Goal: Task Accomplishment & Management: Use online tool/utility

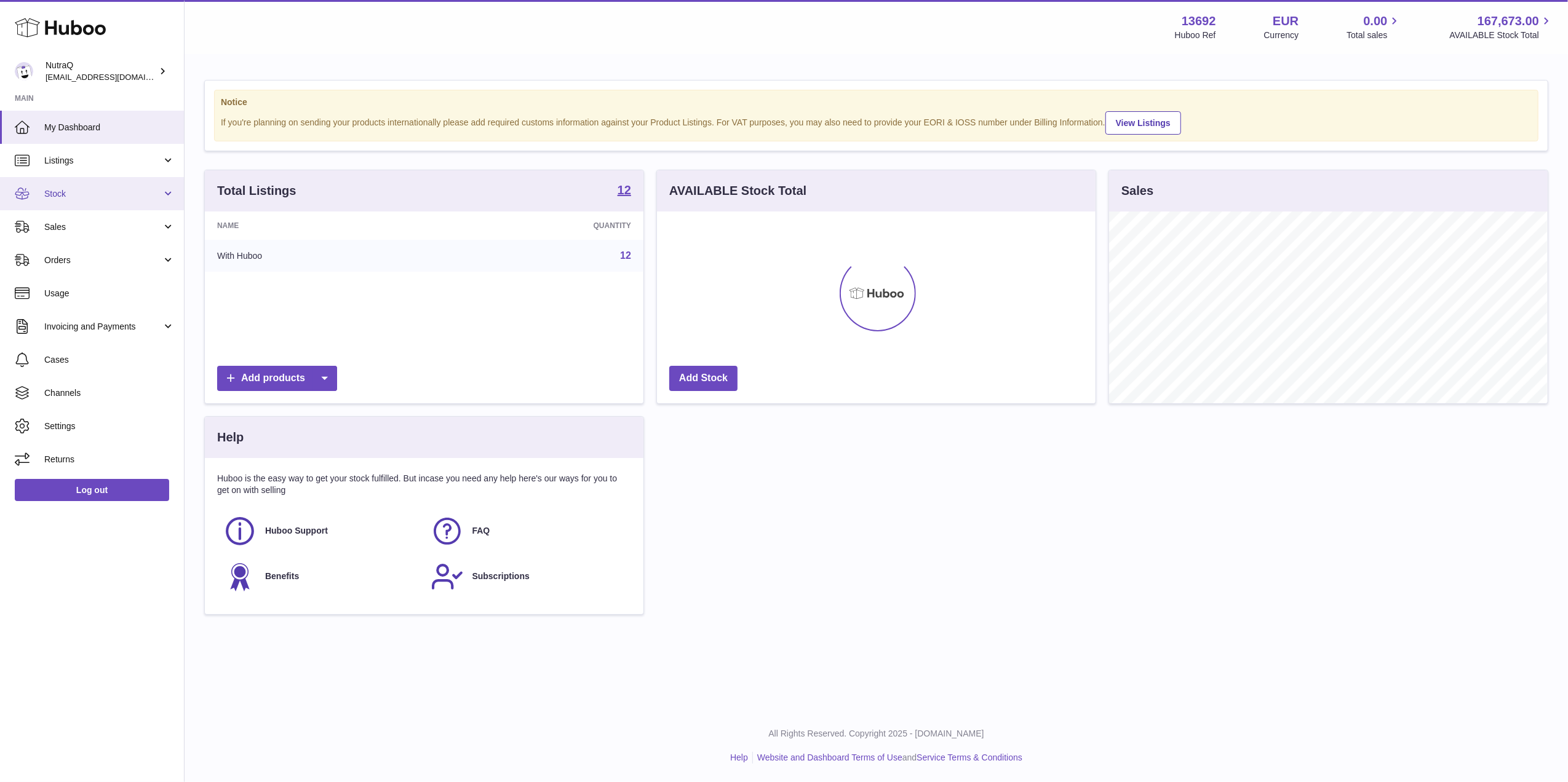
scroll to position [191, 439]
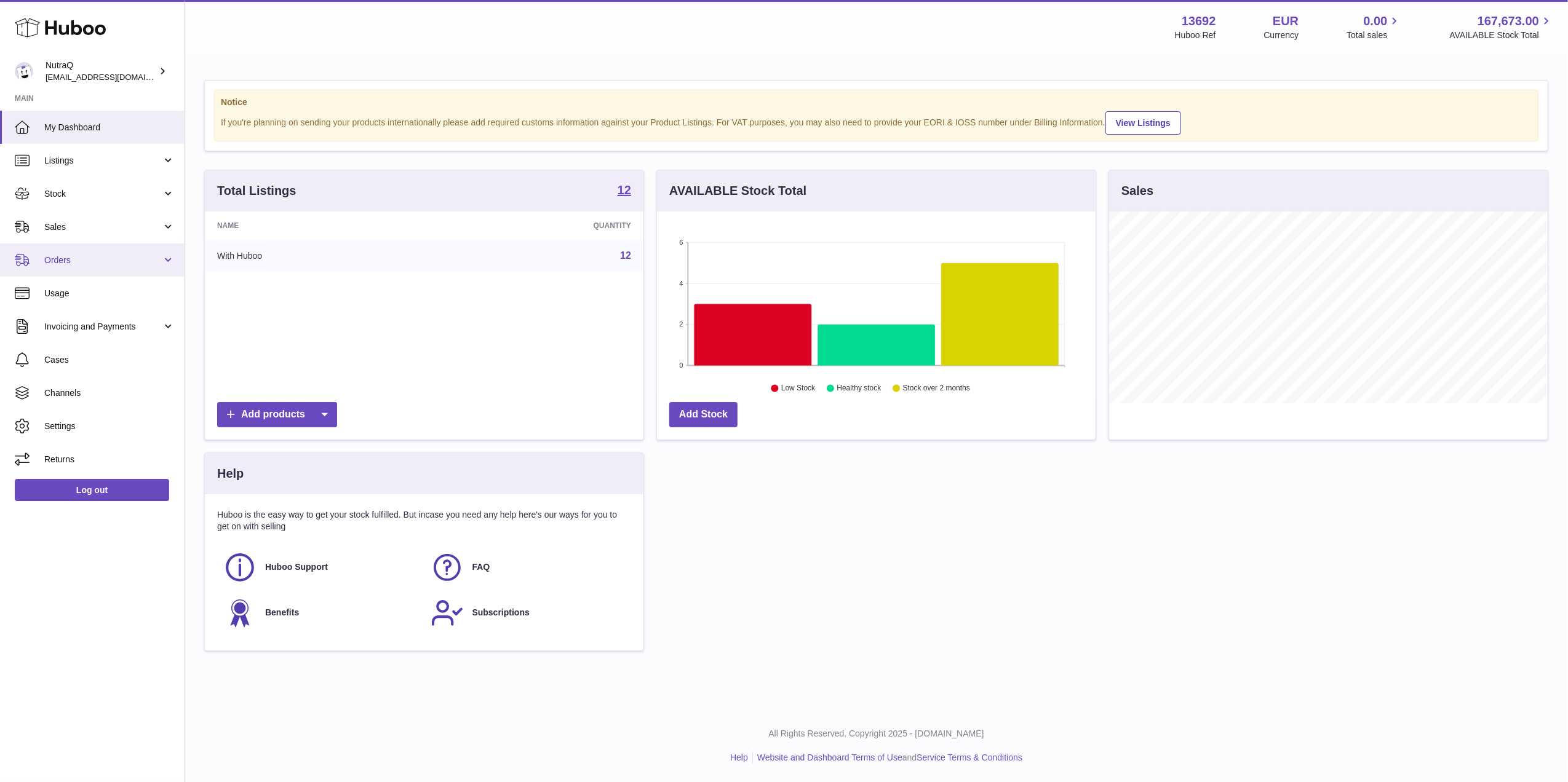
click at [89, 255] on span "Orders" at bounding box center [103, 261] width 118 height 11
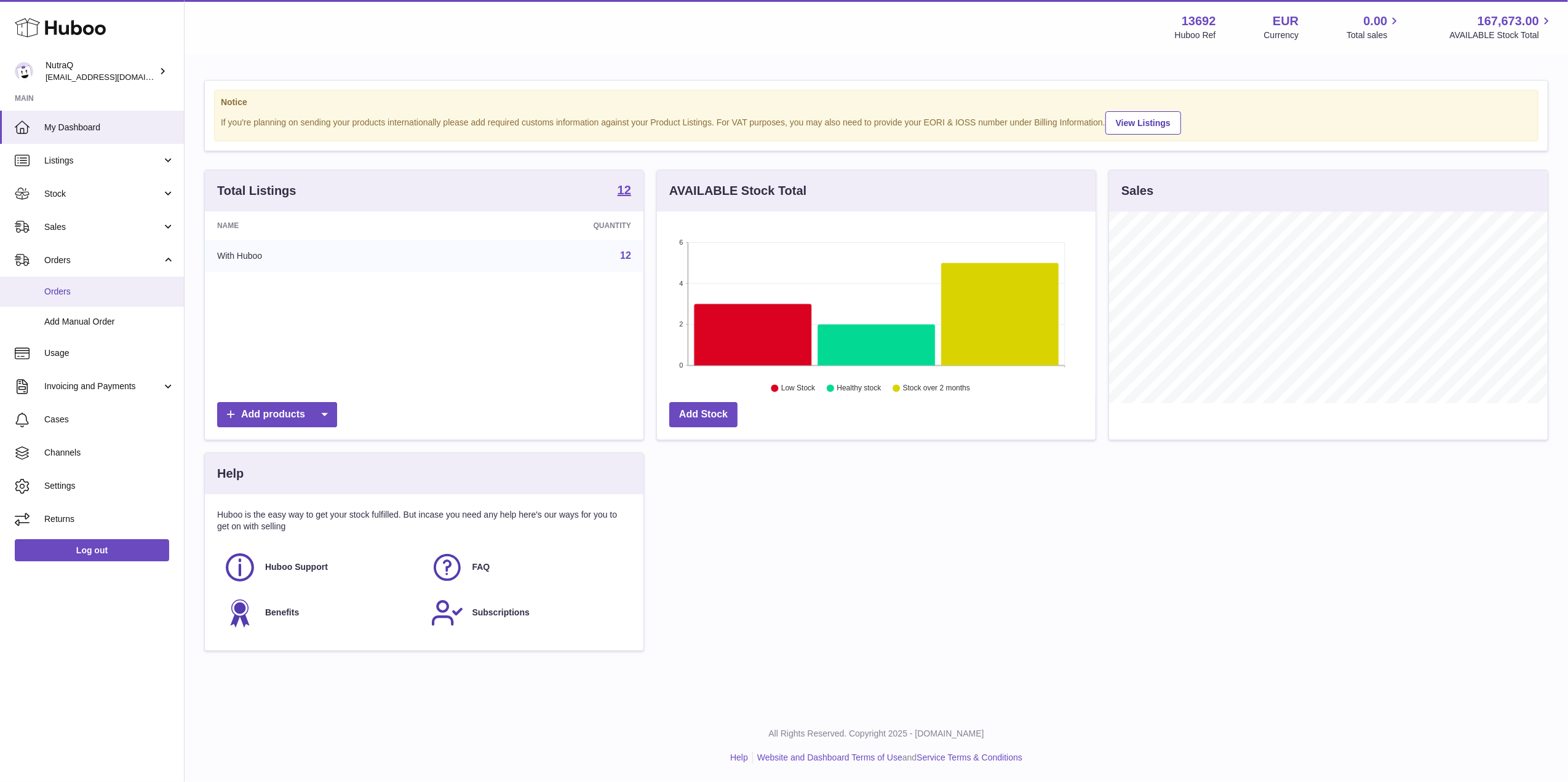
click at [109, 289] on span "Orders" at bounding box center [110, 292] width 131 height 11
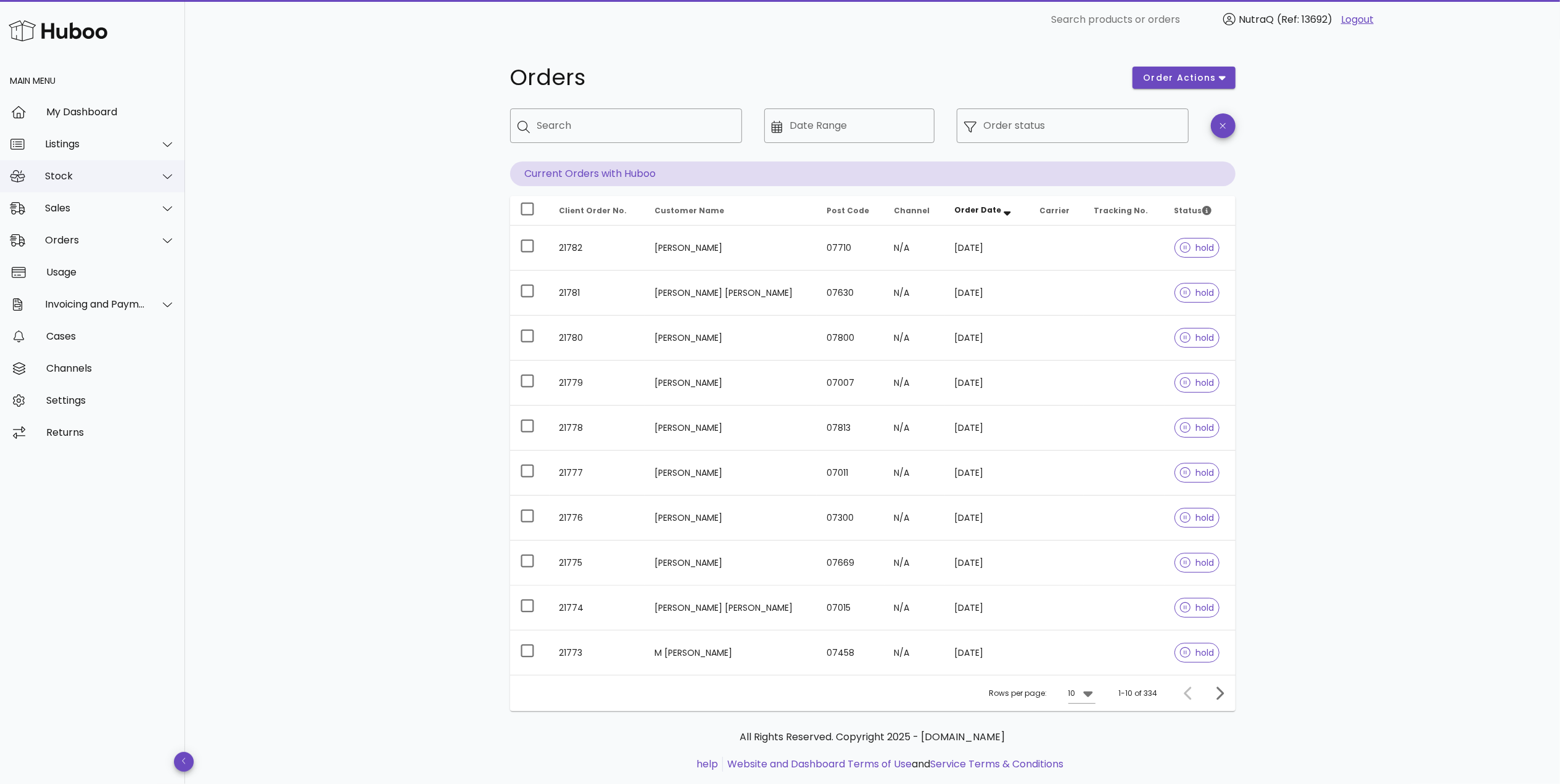
click at [99, 178] on div "Stock" at bounding box center [95, 176] width 101 height 11
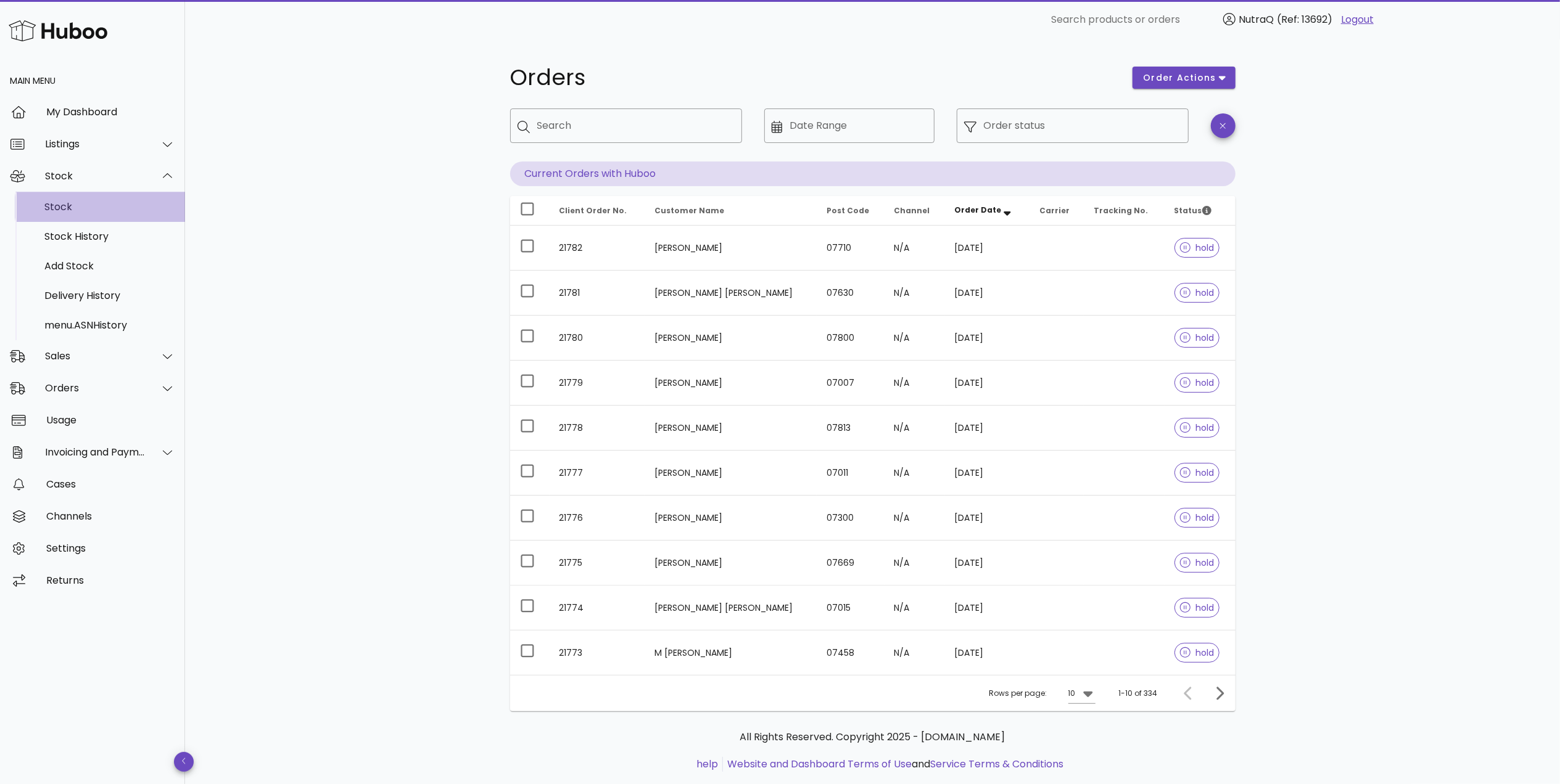
click at [102, 212] on div "Stock" at bounding box center [110, 207] width 131 height 11
click at [100, 352] on div "Sales" at bounding box center [95, 356] width 101 height 11
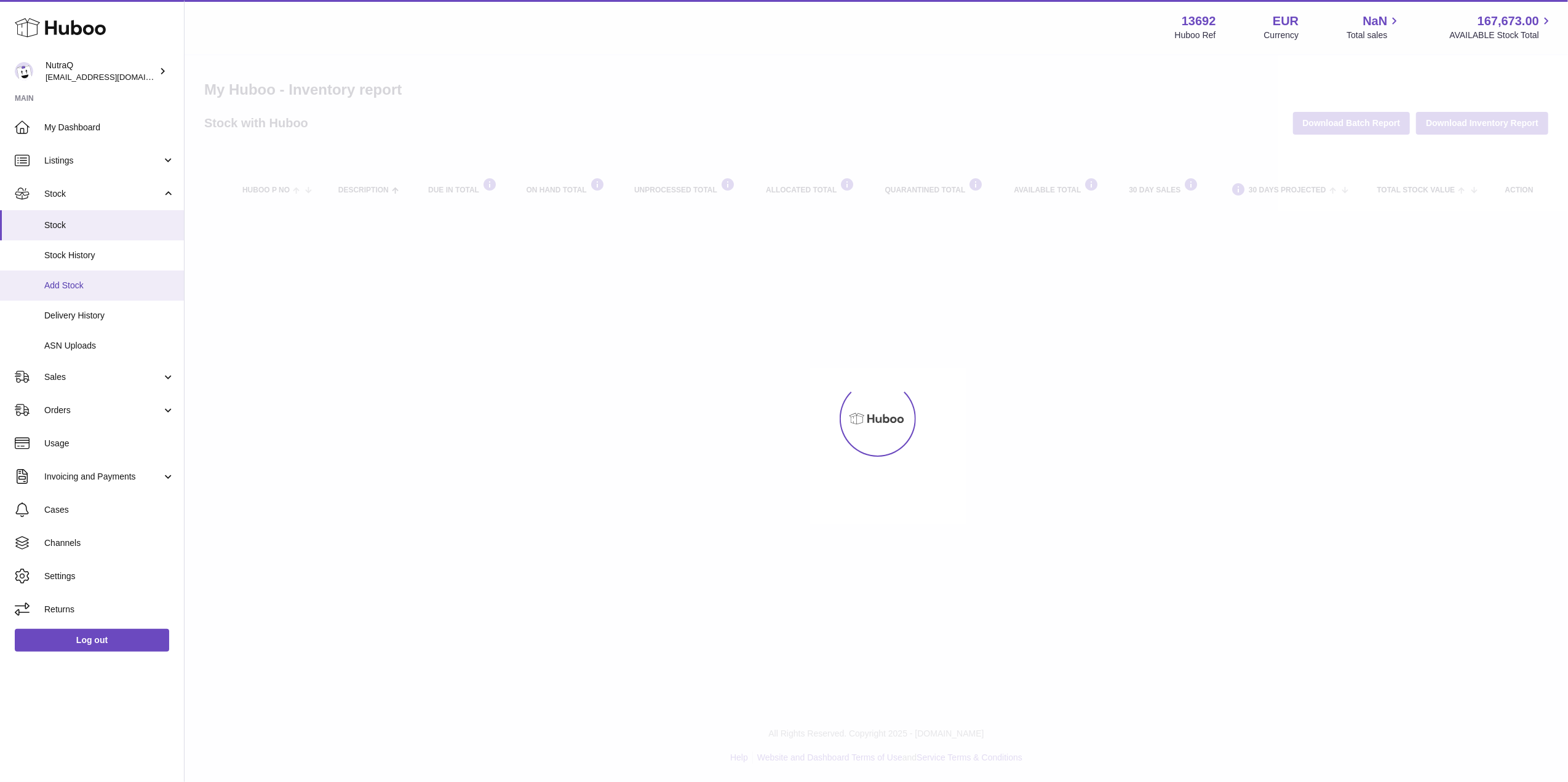
click at [100, 427] on link "Usage" at bounding box center [92, 443] width 184 height 33
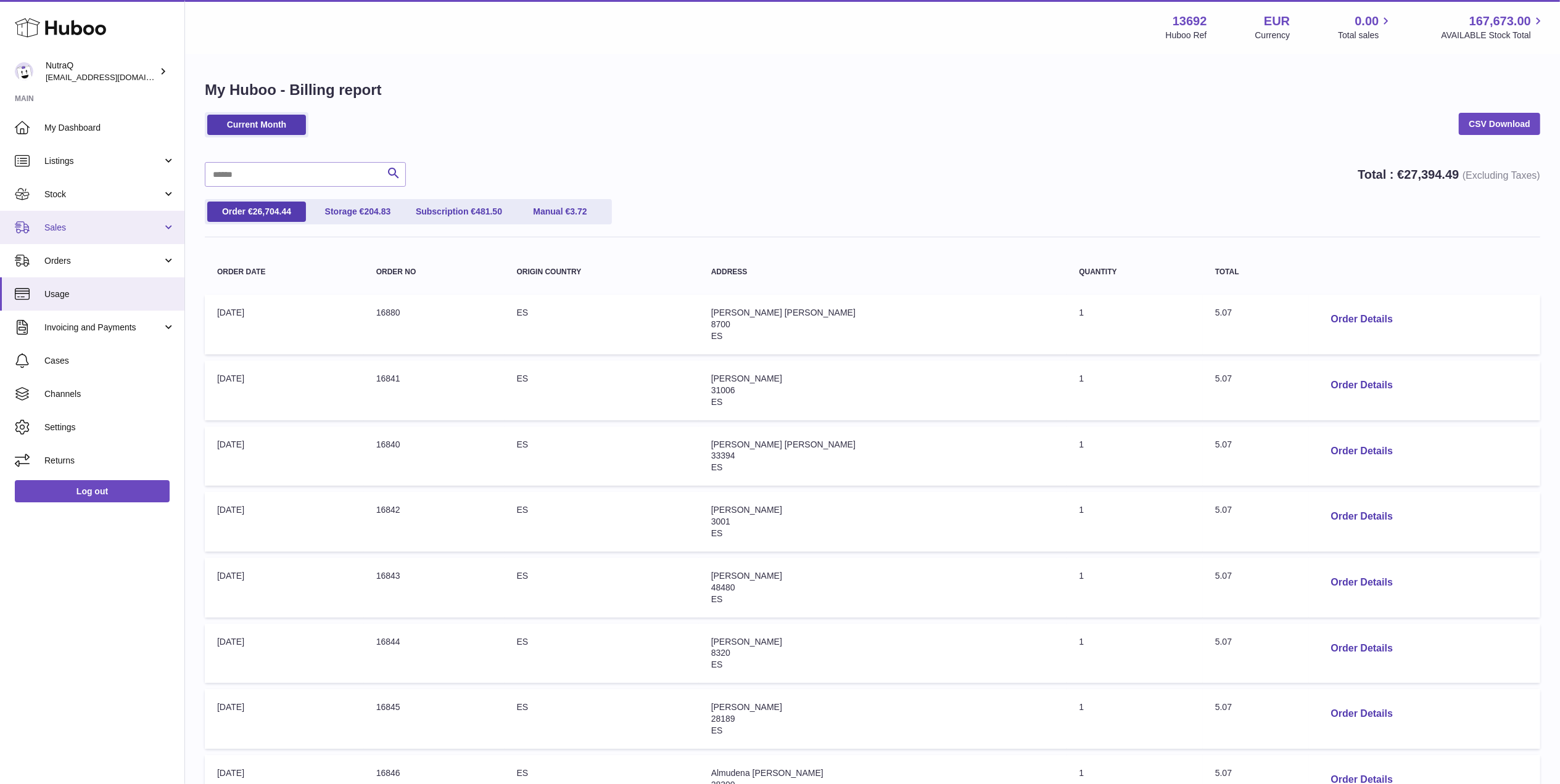
click at [74, 227] on span "Sales" at bounding box center [104, 228] width 118 height 11
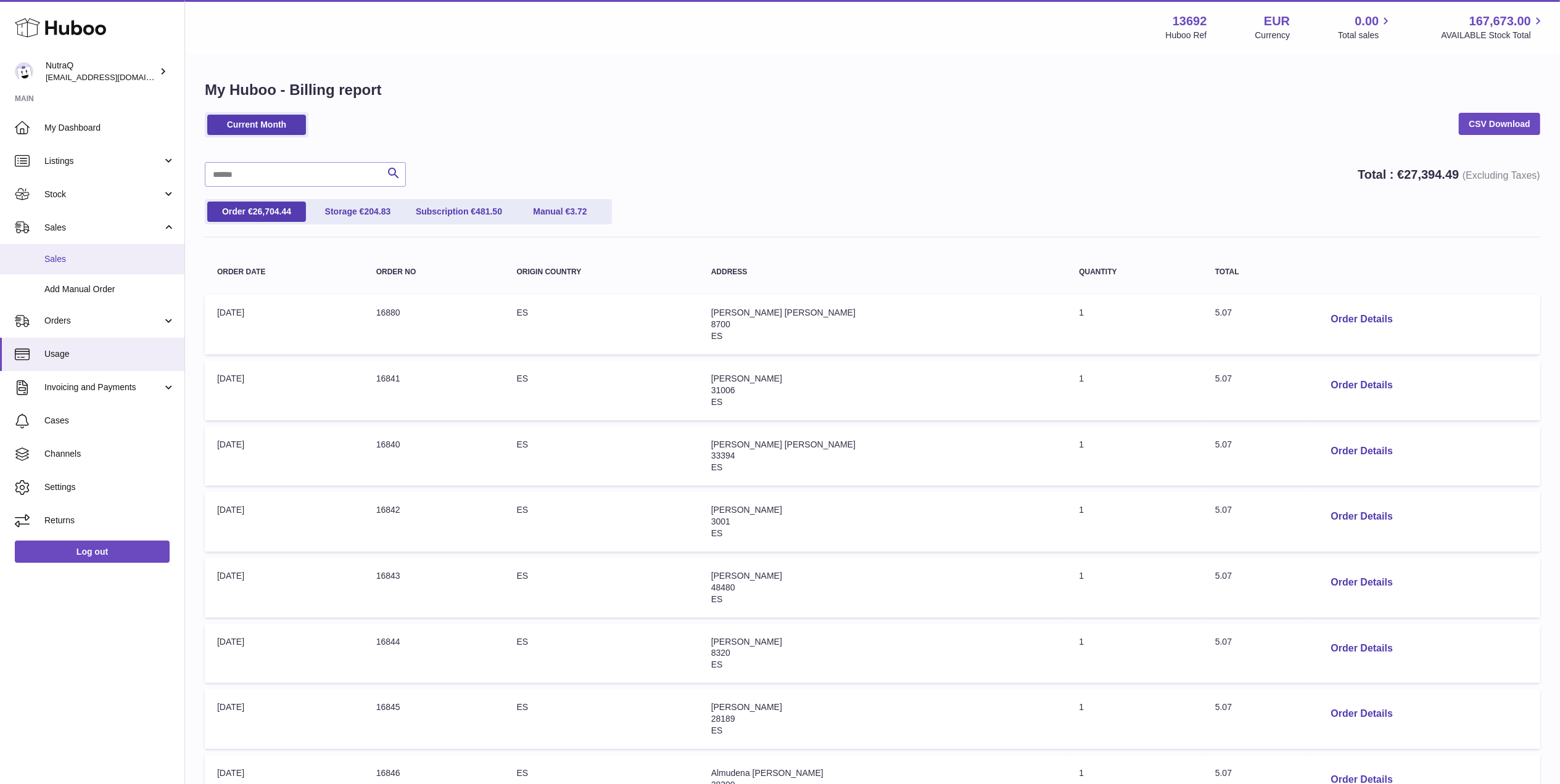
click at [87, 262] on span "Sales" at bounding box center [110, 259] width 131 height 11
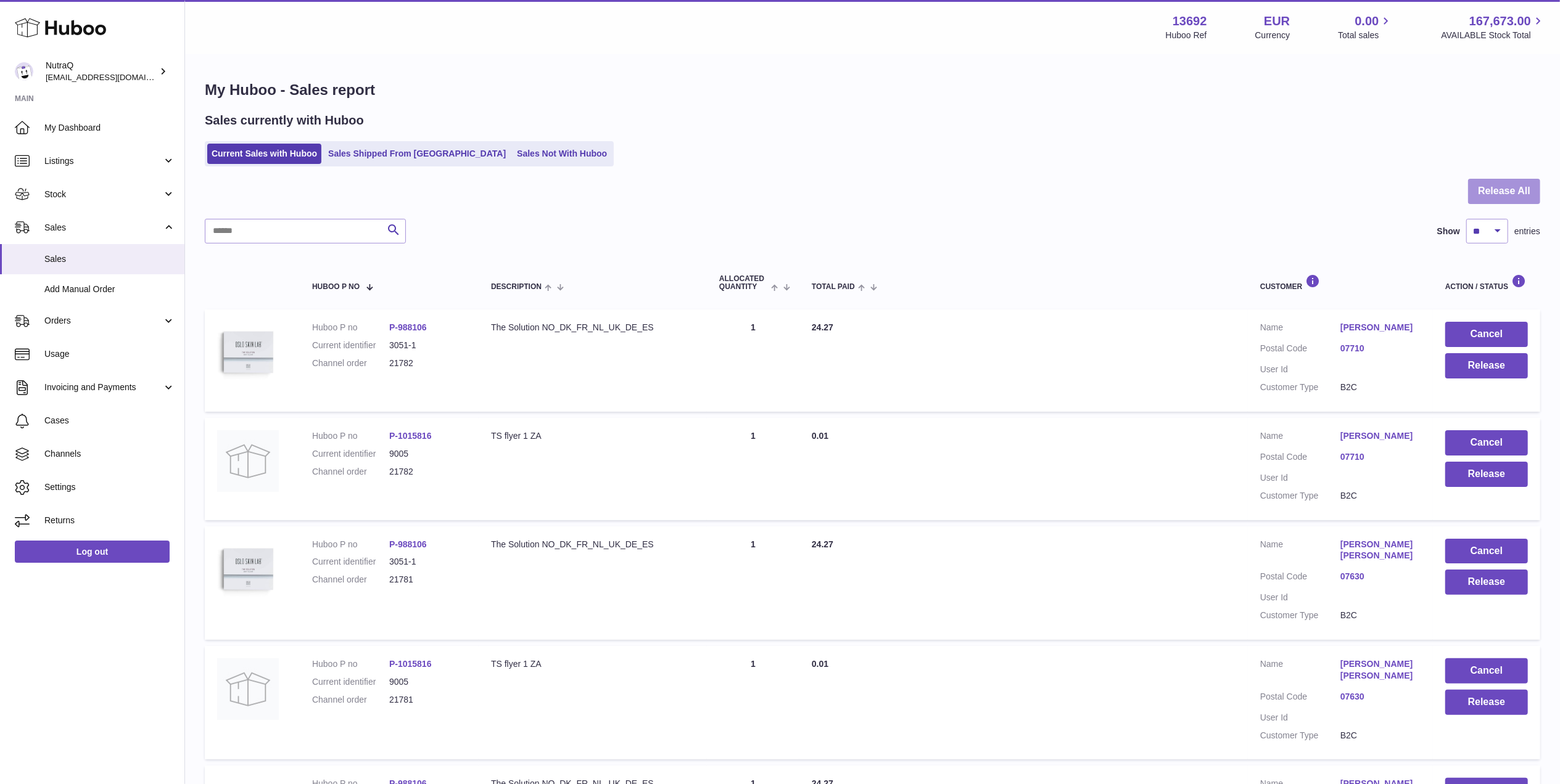
click at [1496, 188] on button "Release All" at bounding box center [1505, 191] width 72 height 26
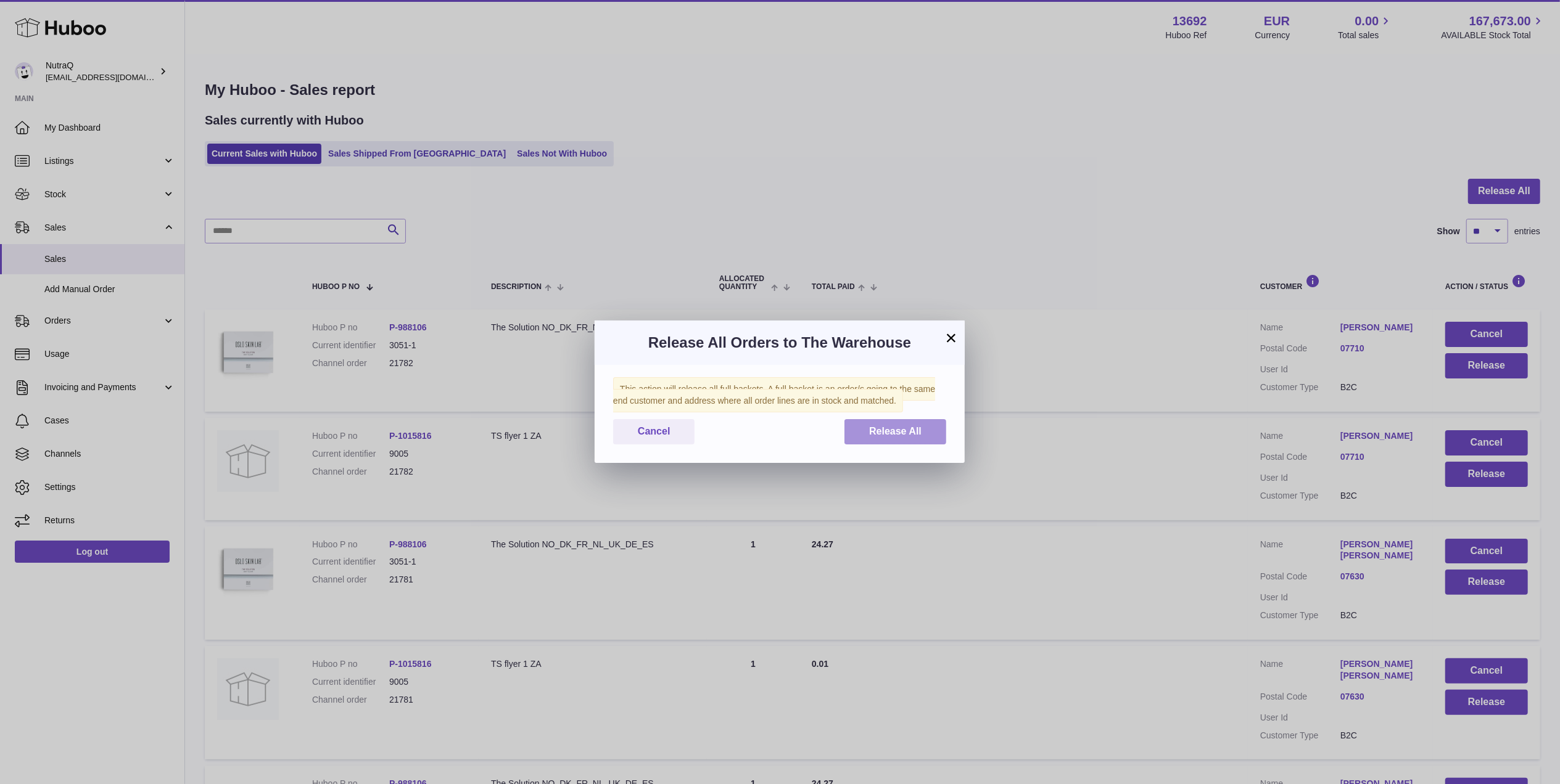
click at [874, 434] on span "Release All" at bounding box center [895, 430] width 52 height 10
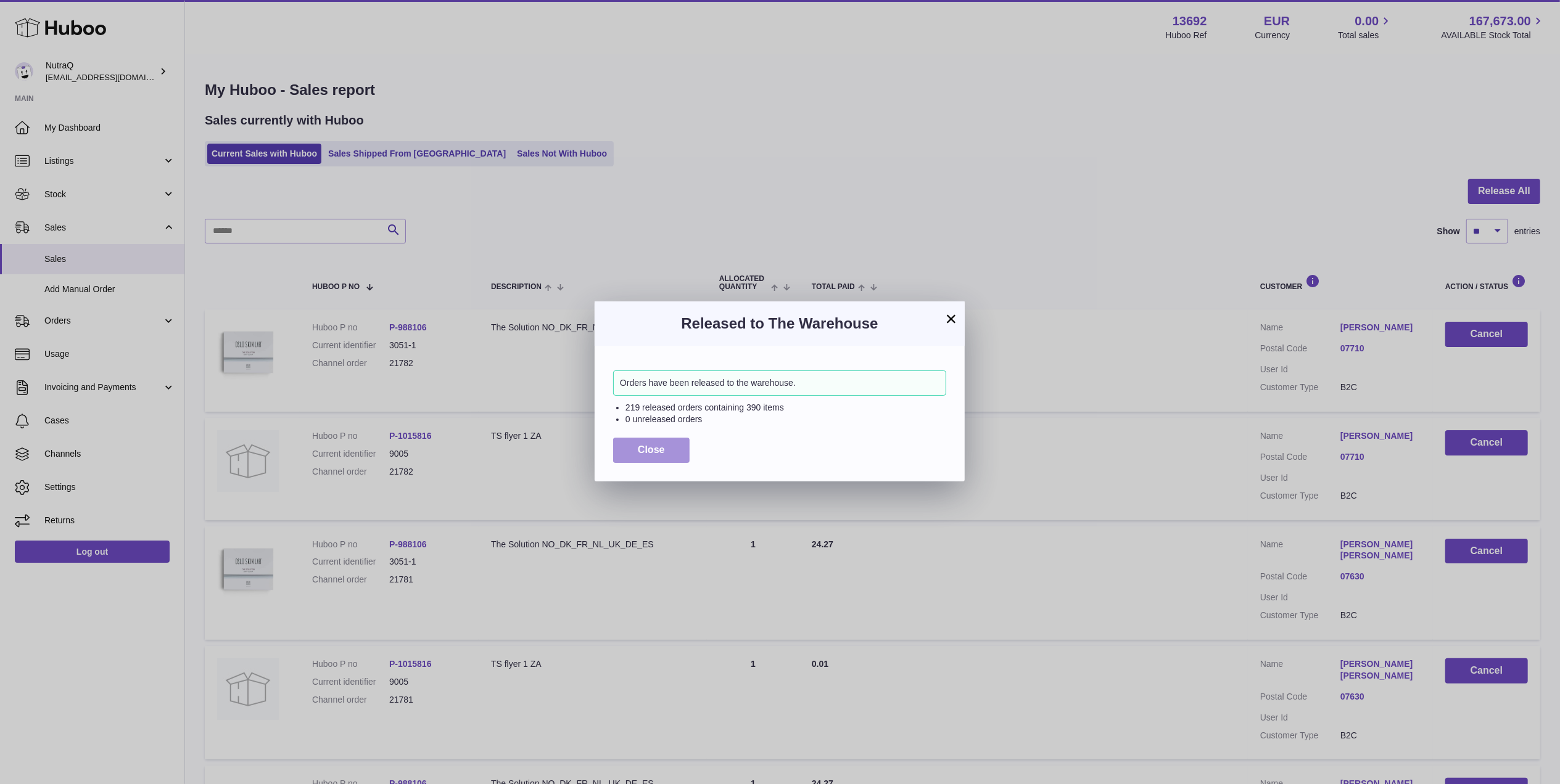
click at [642, 449] on span "Close" at bounding box center [651, 449] width 28 height 10
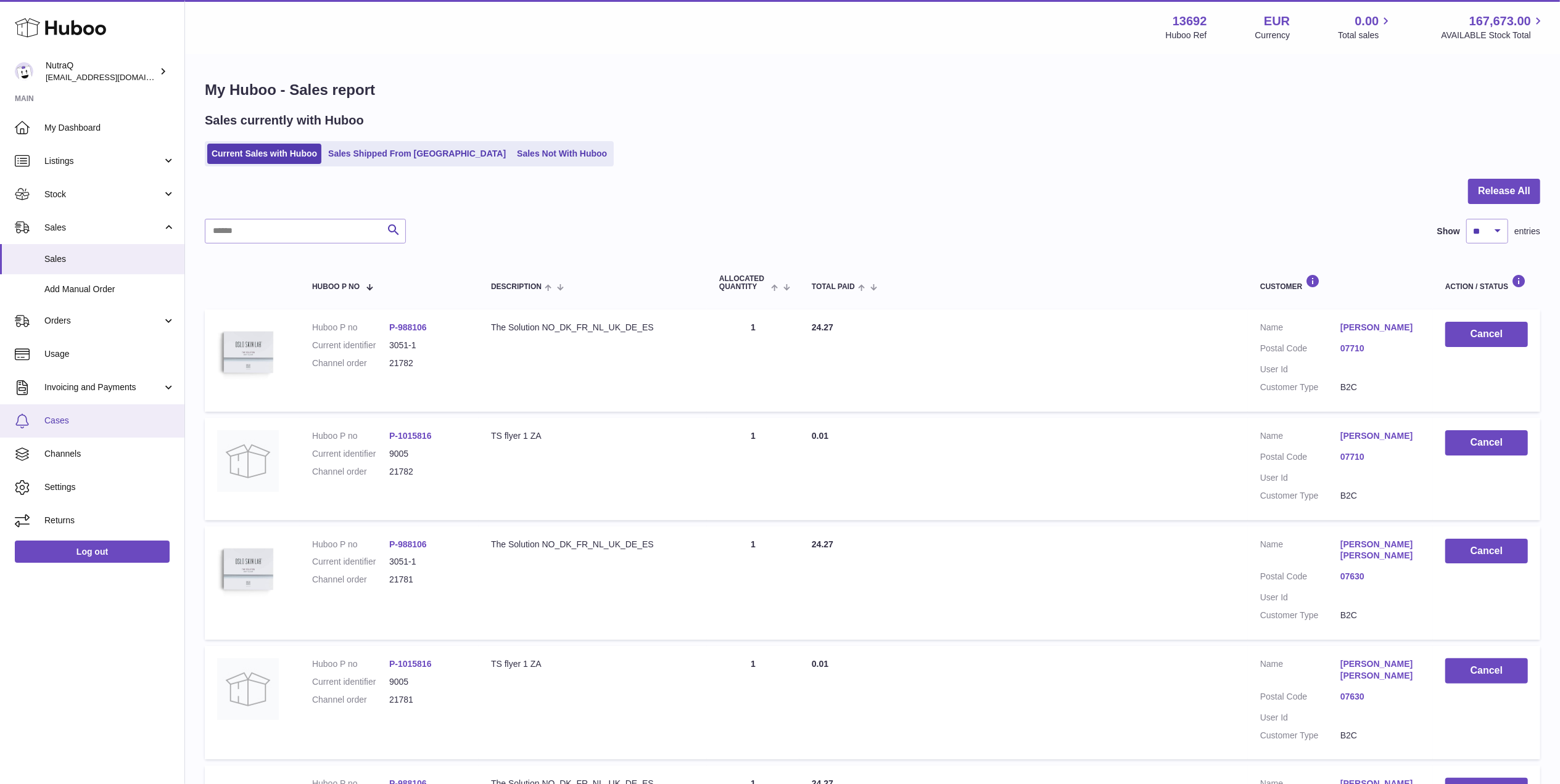
click at [103, 423] on span "Cases" at bounding box center [110, 421] width 131 height 11
click at [70, 415] on span "Cases" at bounding box center [110, 421] width 131 height 11
